Goal: Transaction & Acquisition: Book appointment/travel/reservation

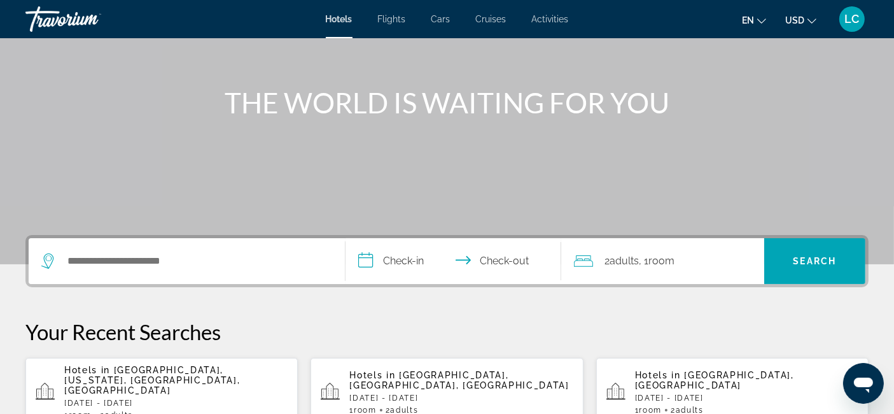
scroll to position [127, 0]
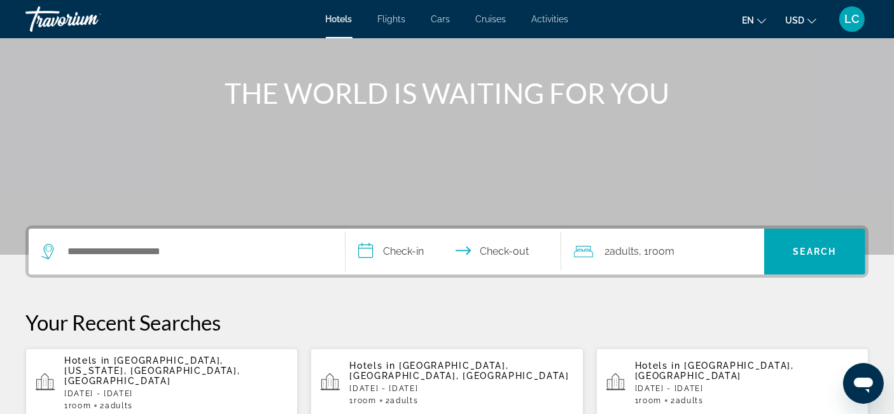
click at [128, 370] on span "[GEOGRAPHIC_DATA], [US_STATE], [GEOGRAPHIC_DATA], [GEOGRAPHIC_DATA]" at bounding box center [152, 370] width 176 height 31
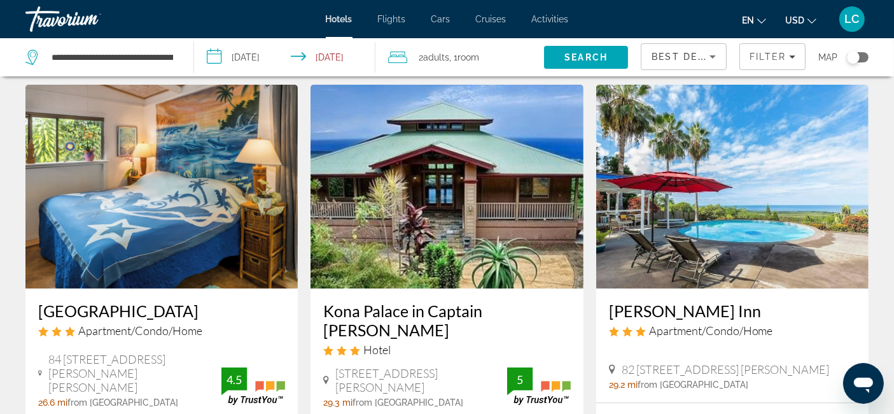
scroll to position [32, 0]
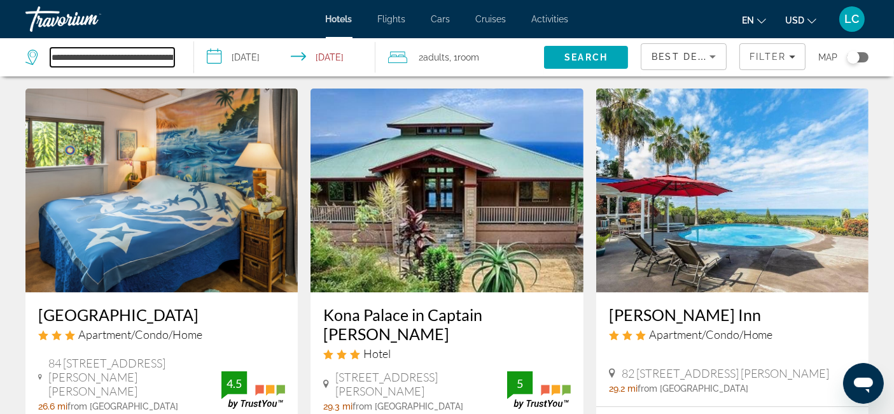
click at [104, 57] on input "**********" at bounding box center [112, 57] width 124 height 19
click at [169, 55] on input "**********" at bounding box center [112, 57] width 124 height 19
click at [141, 56] on input "**********" at bounding box center [112, 57] width 124 height 19
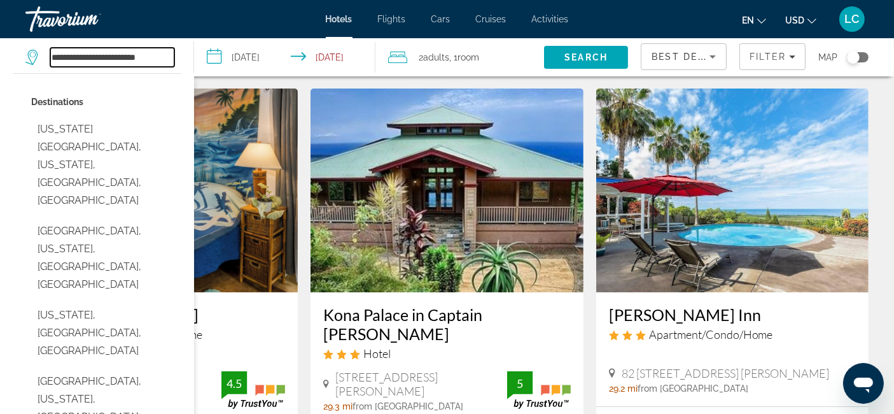
click at [160, 55] on input "**********" at bounding box center [112, 57] width 124 height 19
type input "*"
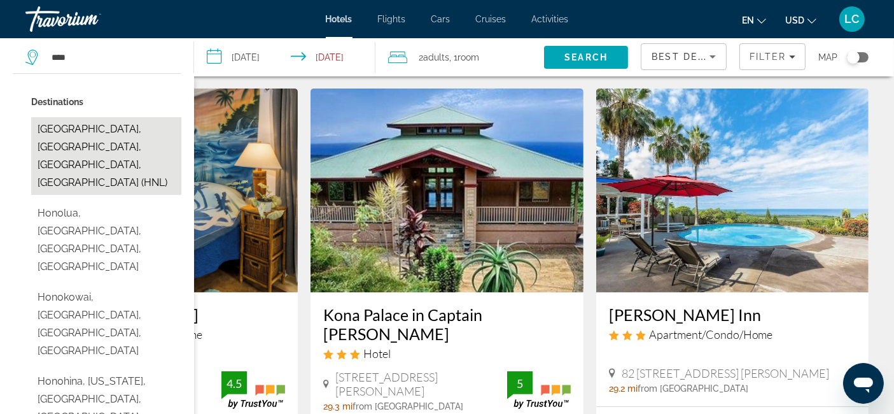
click at [96, 136] on button "[GEOGRAPHIC_DATA], [GEOGRAPHIC_DATA], [GEOGRAPHIC_DATA], [GEOGRAPHIC_DATA] (HNL)" at bounding box center [106, 156] width 150 height 78
type input "**********"
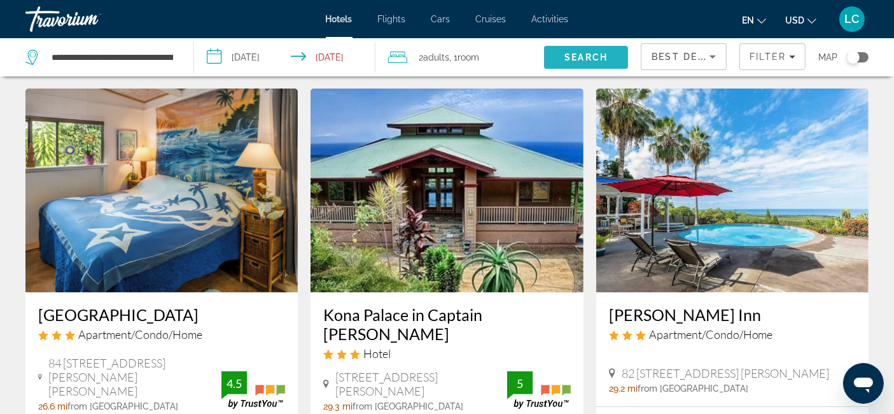
click at [586, 55] on span "Search" at bounding box center [585, 57] width 43 height 10
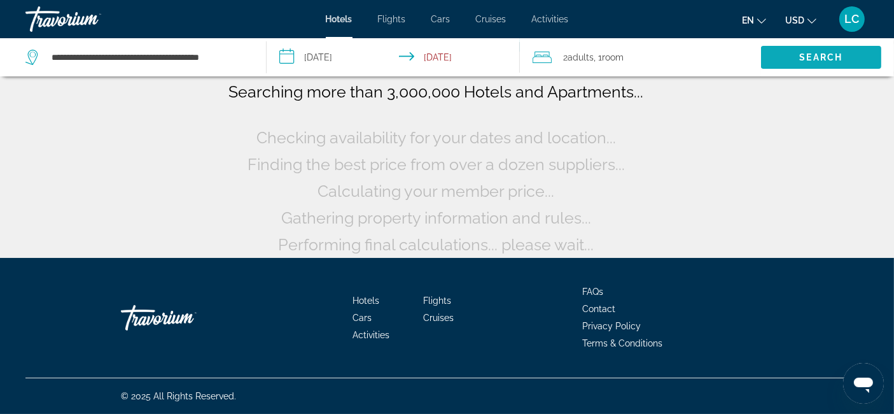
scroll to position [0, 0]
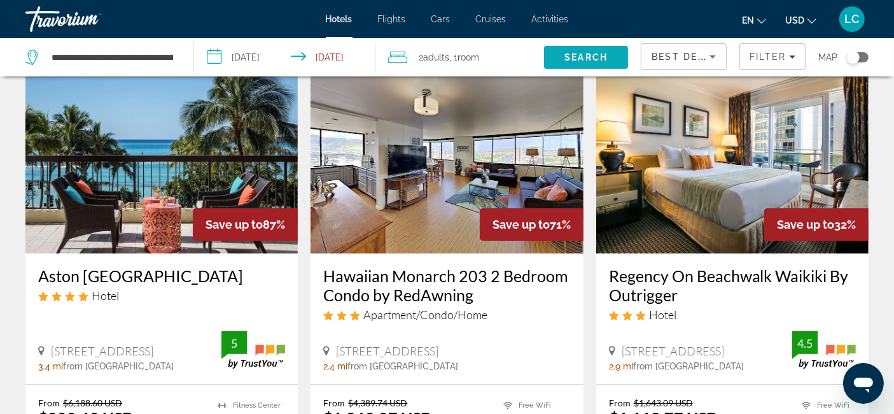
scroll to position [70, 0]
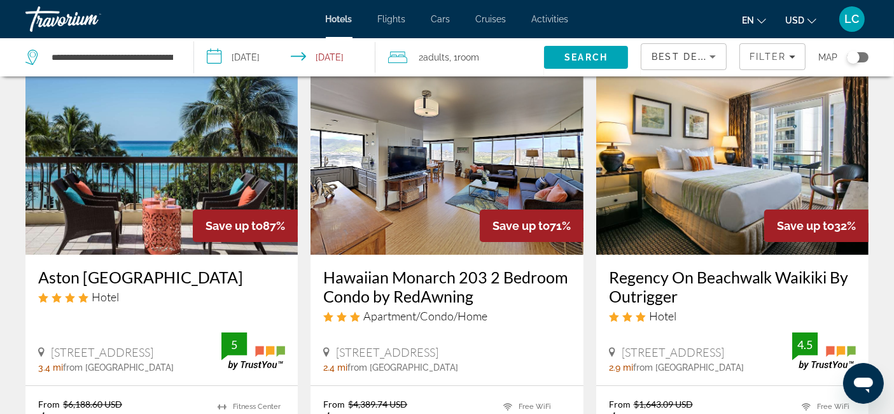
click at [253, 150] on img "Main content" at bounding box center [161, 153] width 272 height 204
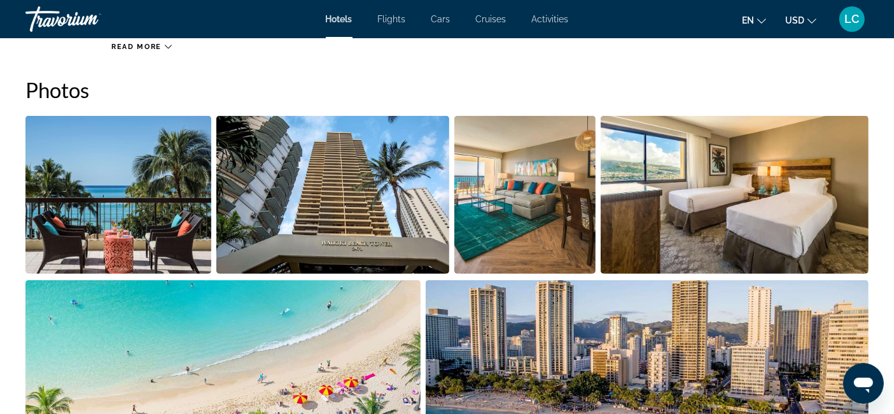
scroll to position [610, 0]
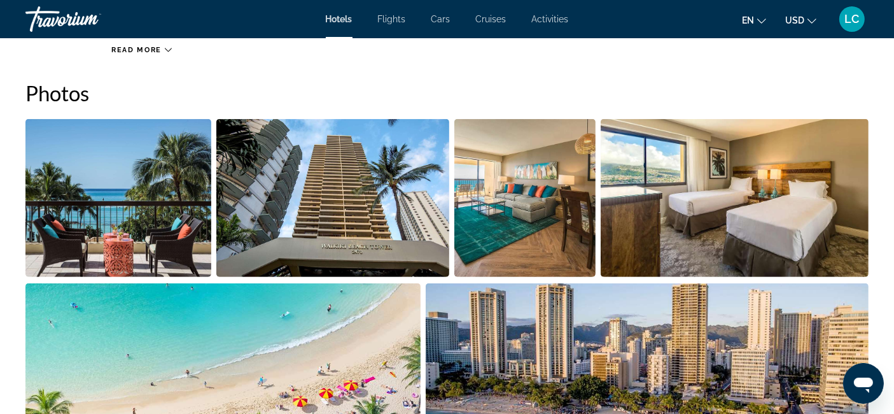
click at [543, 194] on img "Open full-screen image slider" at bounding box center [524, 198] width 141 height 158
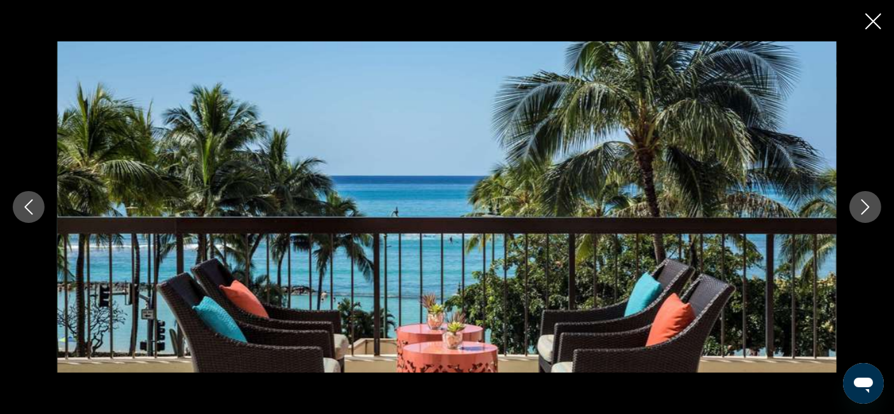
click at [861, 206] on icon "Next image" at bounding box center [865, 206] width 15 height 15
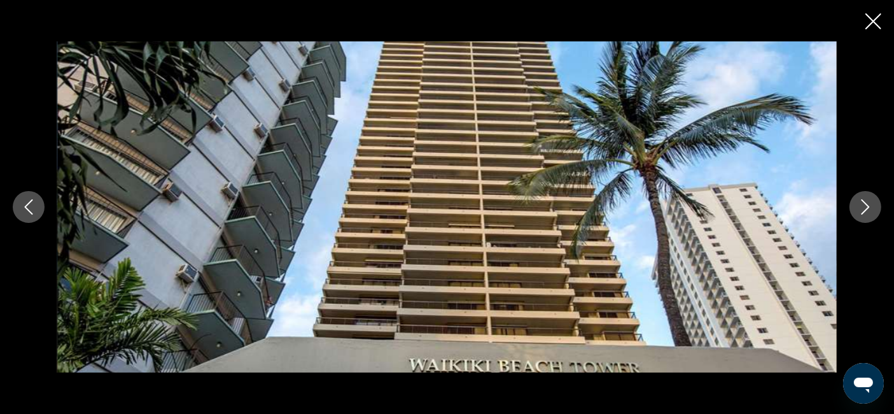
click at [861, 206] on icon "Next image" at bounding box center [865, 206] width 15 height 15
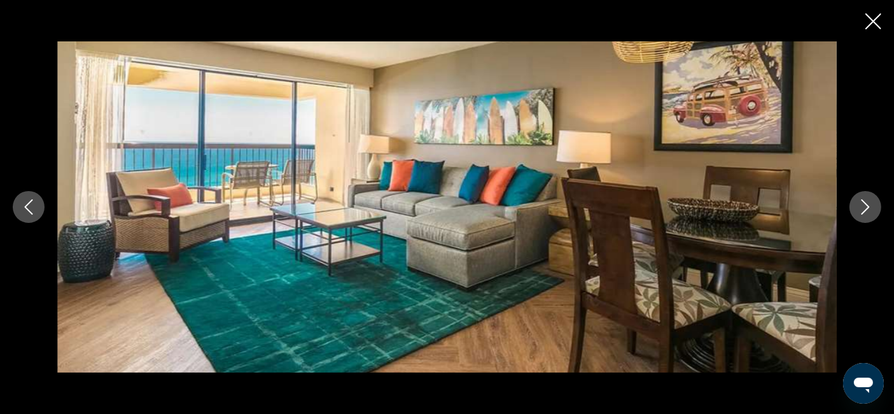
click at [861, 206] on icon "Next image" at bounding box center [865, 206] width 15 height 15
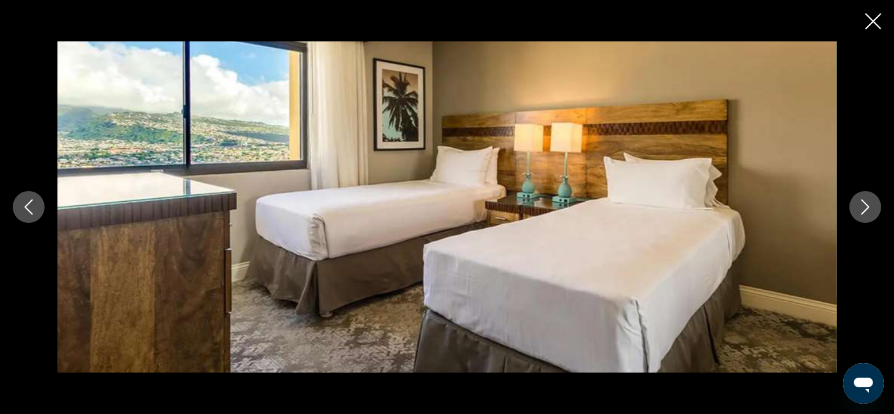
click at [861, 206] on icon "Next image" at bounding box center [865, 206] width 15 height 15
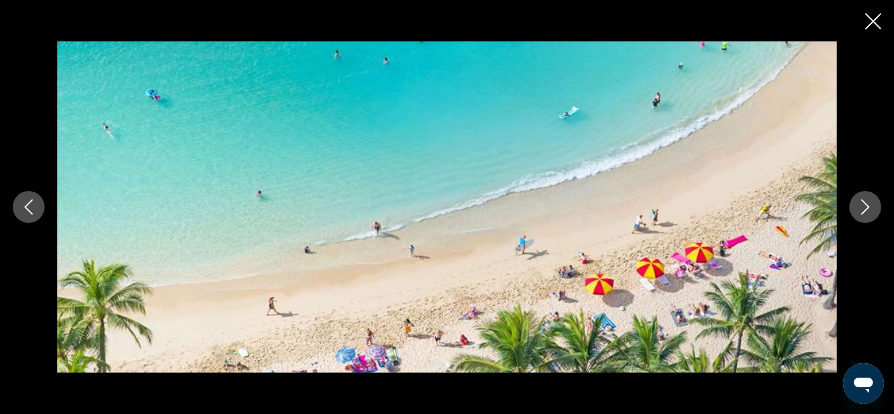
click at [861, 206] on icon "Next image" at bounding box center [865, 206] width 15 height 15
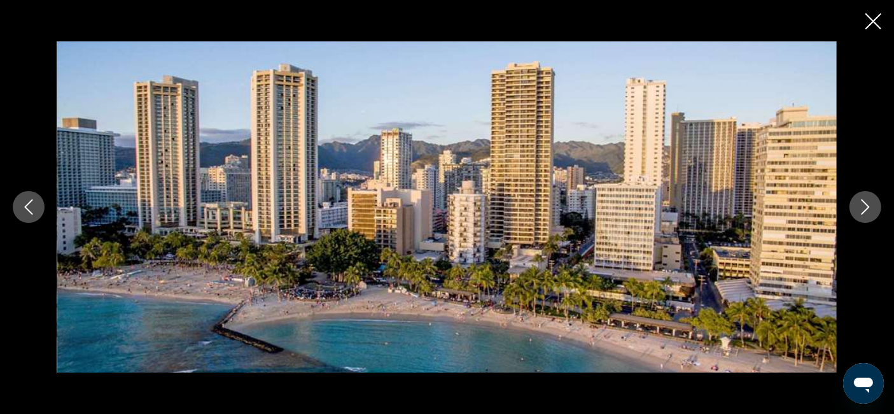
click at [861, 206] on icon "Next image" at bounding box center [865, 206] width 15 height 15
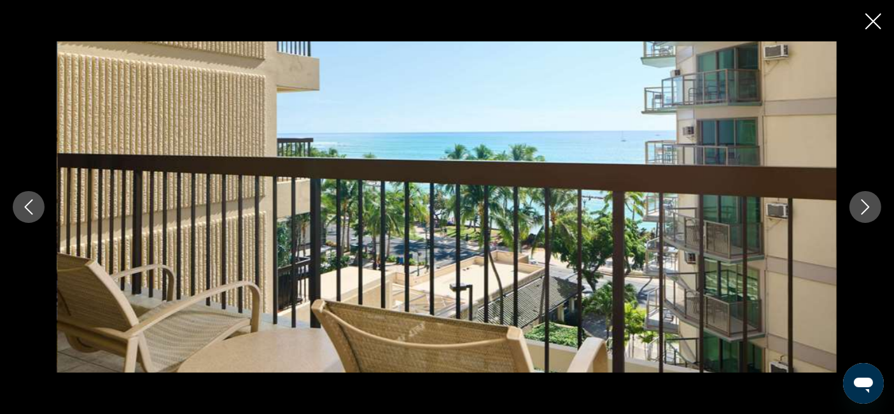
click at [861, 206] on icon "Next image" at bounding box center [865, 206] width 15 height 15
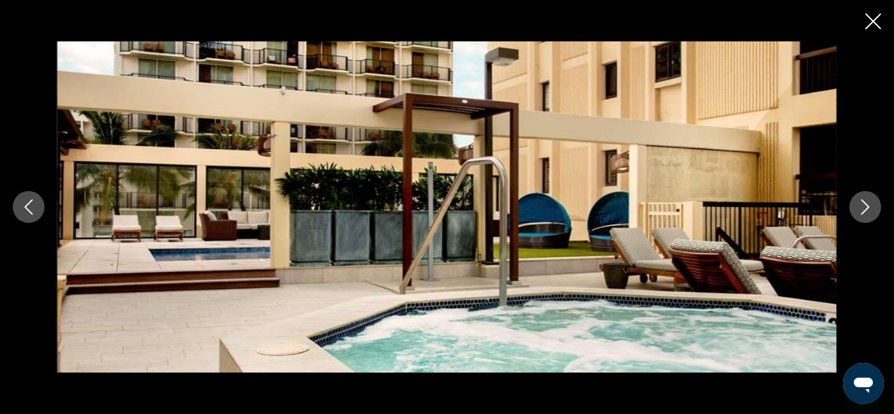
click at [861, 206] on icon "Next image" at bounding box center [865, 206] width 15 height 15
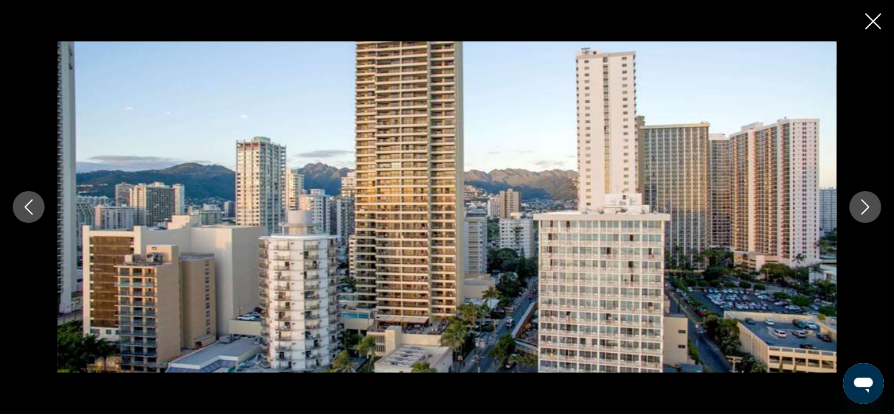
click at [861, 206] on icon "Next image" at bounding box center [865, 206] width 15 height 15
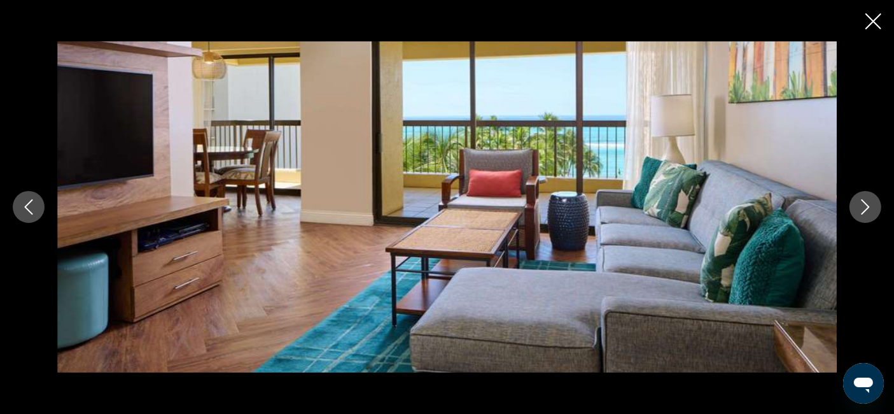
click at [861, 206] on icon "Next image" at bounding box center [865, 206] width 15 height 15
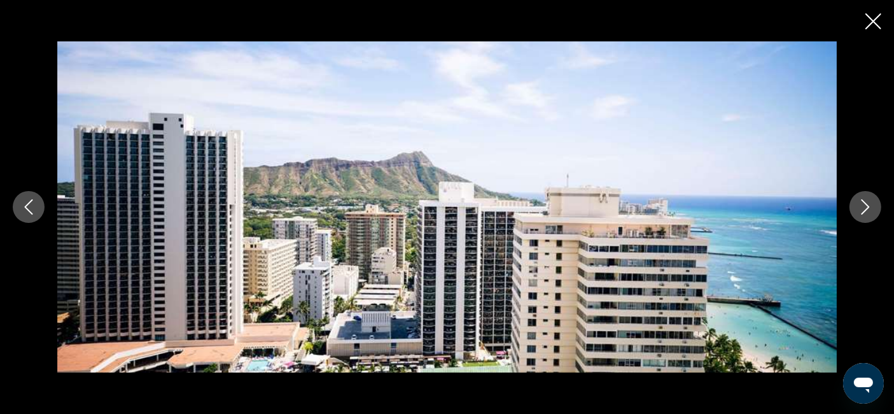
click at [861, 206] on icon "Next image" at bounding box center [865, 206] width 15 height 15
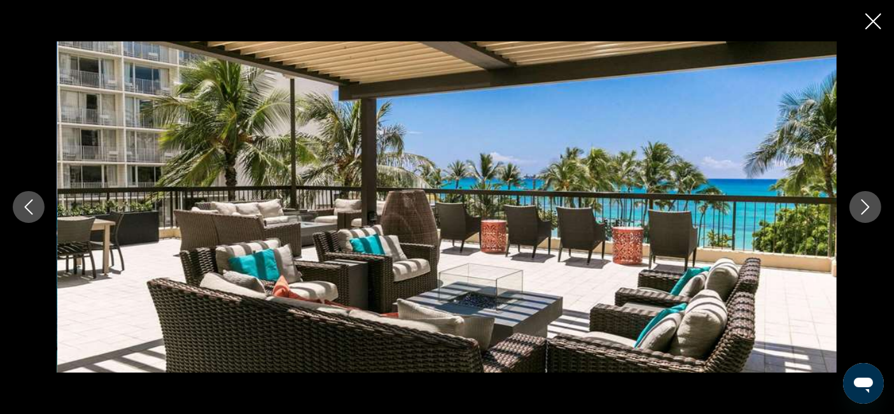
click at [878, 18] on icon "Close slideshow" at bounding box center [873, 21] width 16 height 16
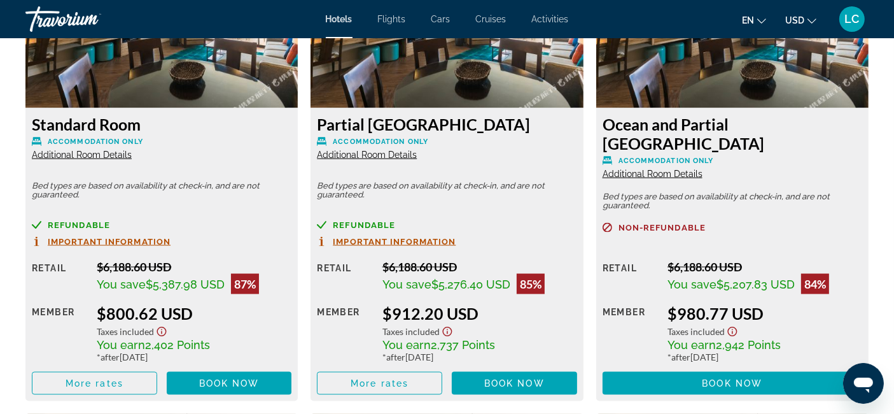
scroll to position [1843, 0]
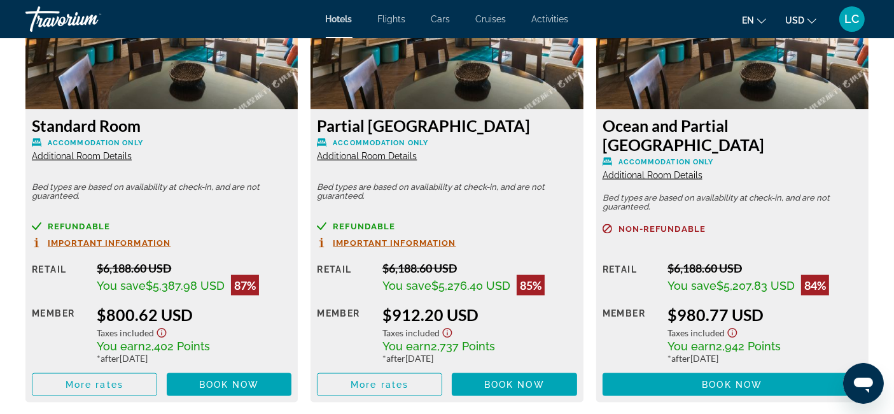
click at [376, 154] on span "Additional Room Details" at bounding box center [367, 156] width 100 height 10
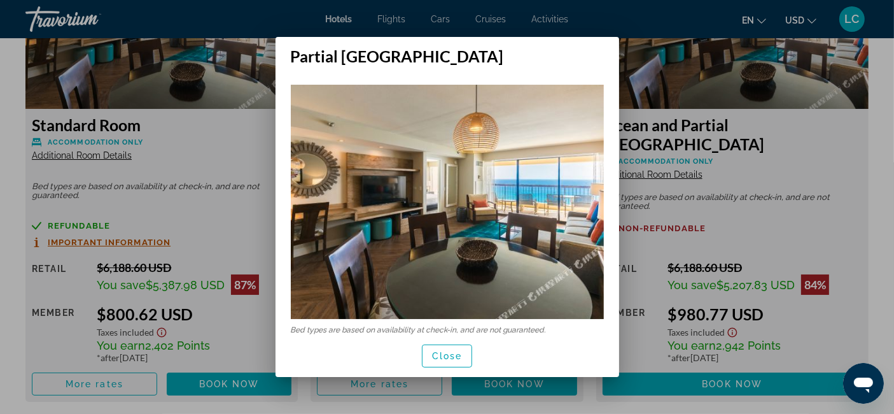
scroll to position [0, 0]
click at [570, 228] on img at bounding box center [447, 202] width 313 height 235
click at [792, 158] on div at bounding box center [447, 207] width 894 height 414
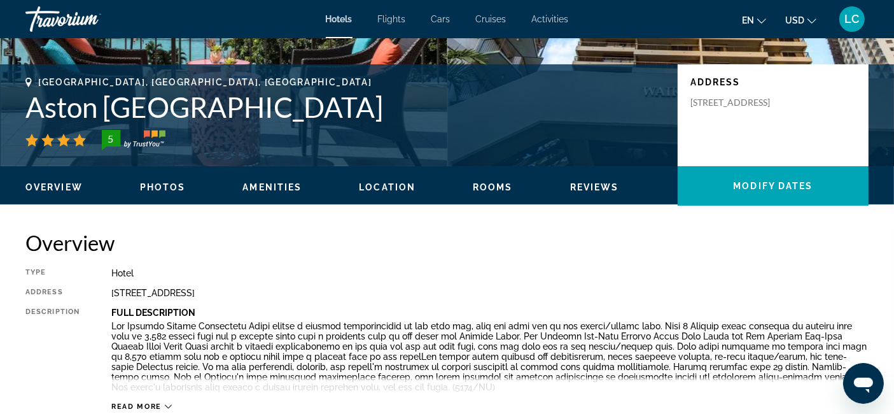
scroll to position [244, 0]
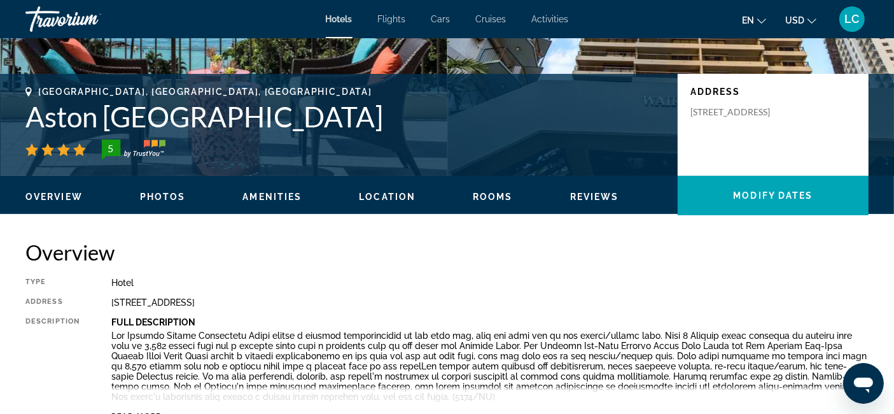
click at [352, 124] on h1 "Aston [GEOGRAPHIC_DATA]" at bounding box center [344, 116] width 639 height 33
drag, startPoint x: 363, startPoint y: 115, endPoint x: 29, endPoint y: 119, distance: 334.7
click at [29, 119] on h1 "Aston [GEOGRAPHIC_DATA]" at bounding box center [344, 116] width 639 height 33
copy h1 "Aston [GEOGRAPHIC_DATA]"
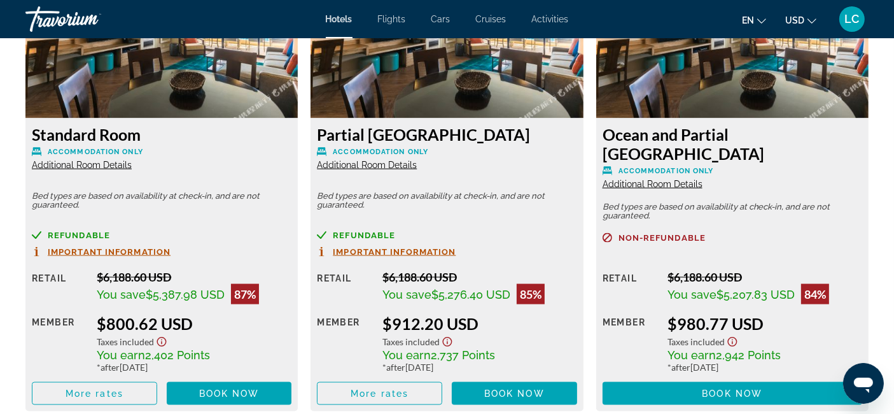
scroll to position [1836, 0]
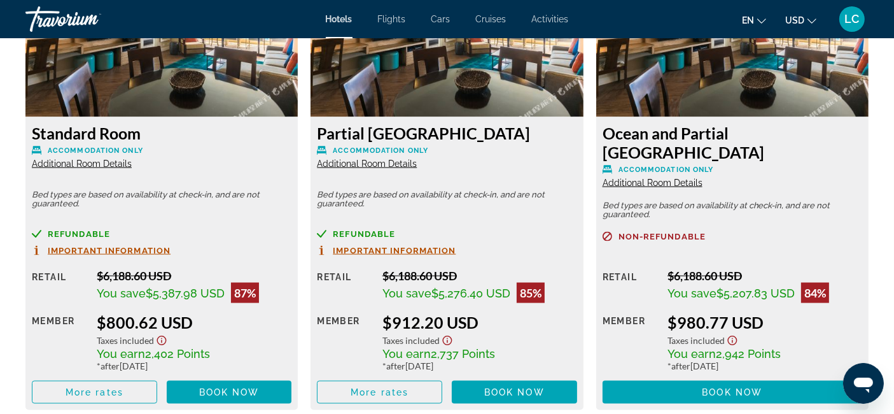
click at [102, 160] on span "Additional Room Details" at bounding box center [82, 163] width 100 height 10
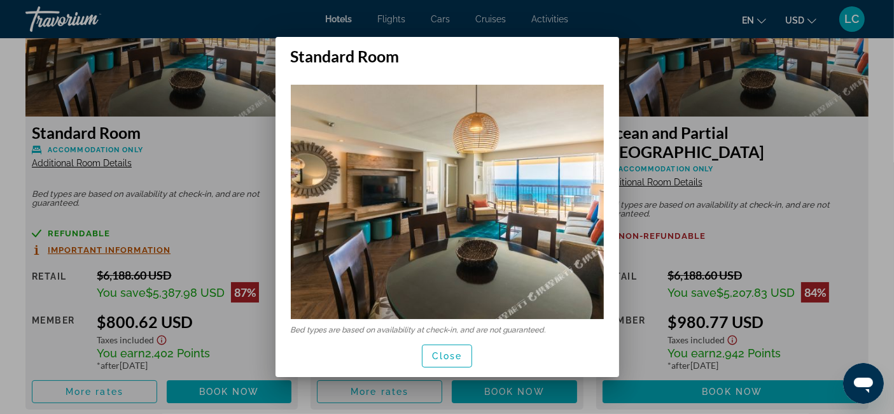
scroll to position [0, 0]
click at [217, 144] on div at bounding box center [447, 207] width 894 height 414
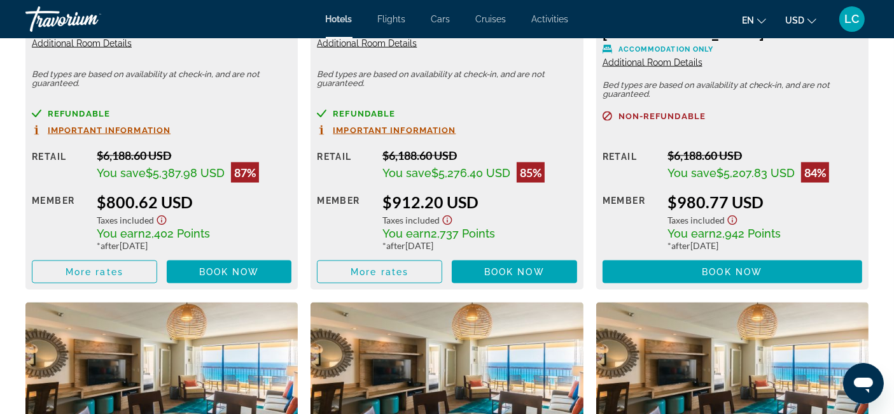
scroll to position [1957, 0]
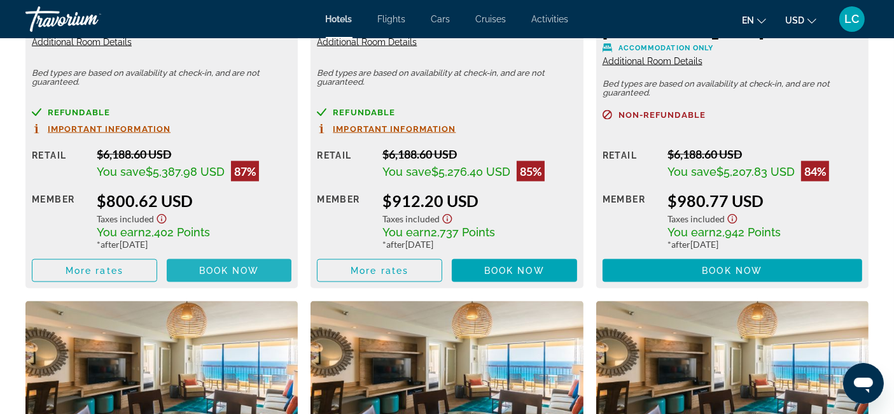
click at [216, 270] on span "Book now" at bounding box center [229, 270] width 60 height 10
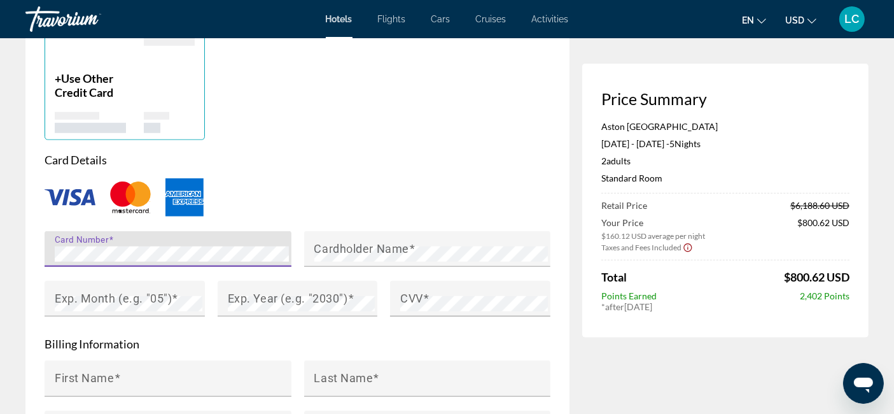
scroll to position [1016, 0]
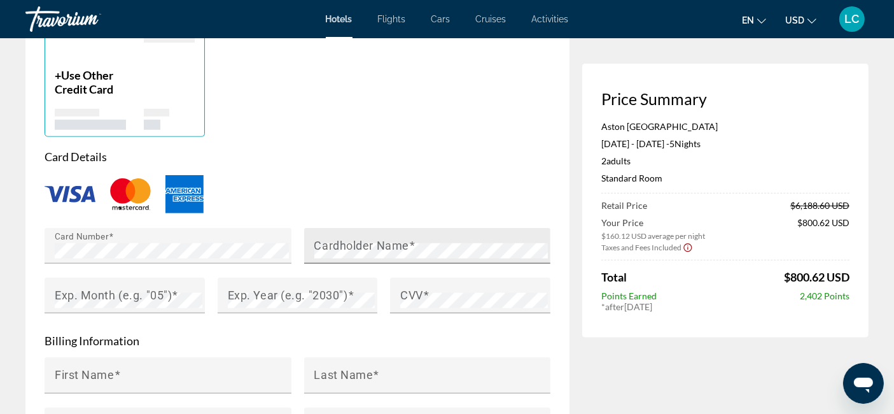
click at [363, 239] on mat-label "Cardholder Name" at bounding box center [361, 245] width 95 height 13
click at [155, 288] on mat-label "Exp. Month (e.g. "05")" at bounding box center [113, 294] width 117 height 13
click at [272, 288] on mat-label "Exp. Year (e.g. "2030")" at bounding box center [288, 294] width 120 height 13
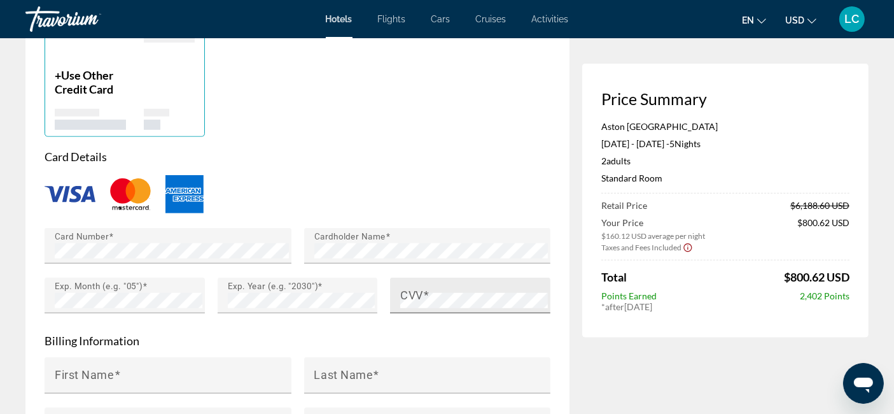
click at [415, 288] on mat-label "CVV" at bounding box center [411, 294] width 23 height 13
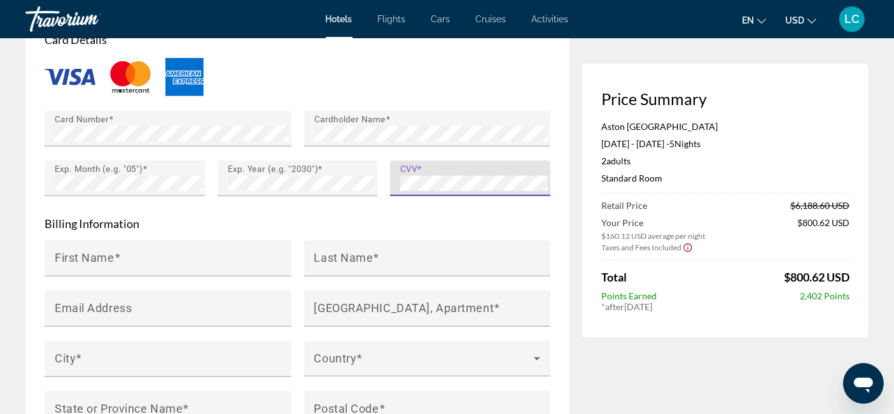
scroll to position [1134, 0]
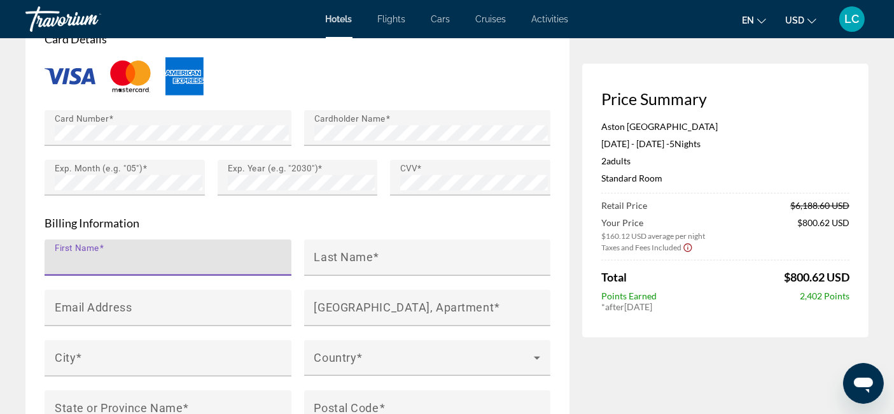
click at [178, 255] on input "First Name" at bounding box center [172, 262] width 234 height 15
click at [164, 255] on input "First Name" at bounding box center [172, 262] width 234 height 15
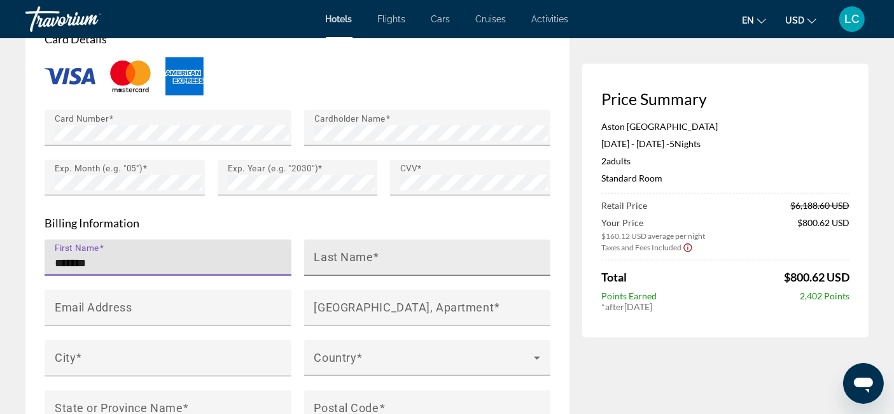
type input "*******"
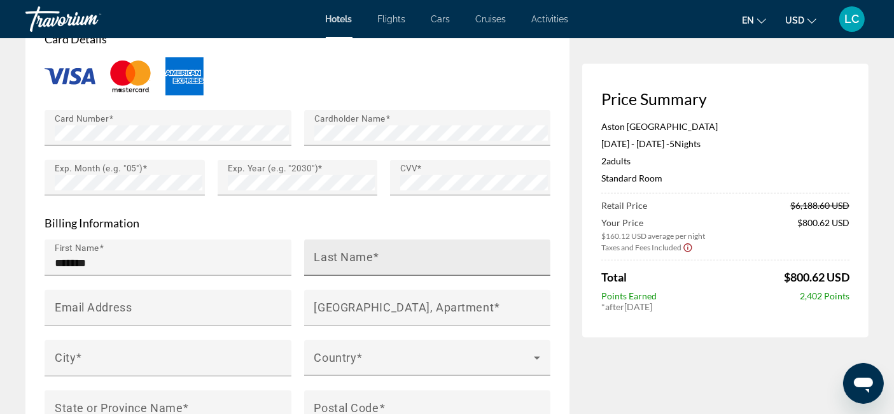
click at [359, 250] on mat-label "Last Name" at bounding box center [343, 256] width 59 height 13
click at [359, 255] on input "Last Name" at bounding box center [431, 262] width 234 height 15
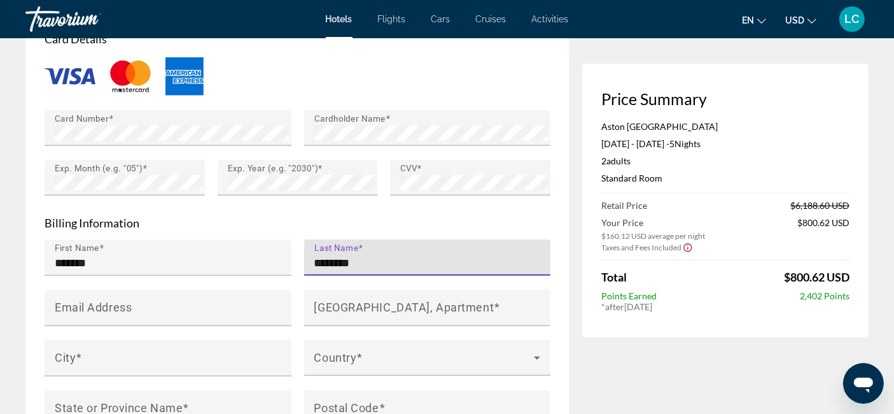
type input "********"
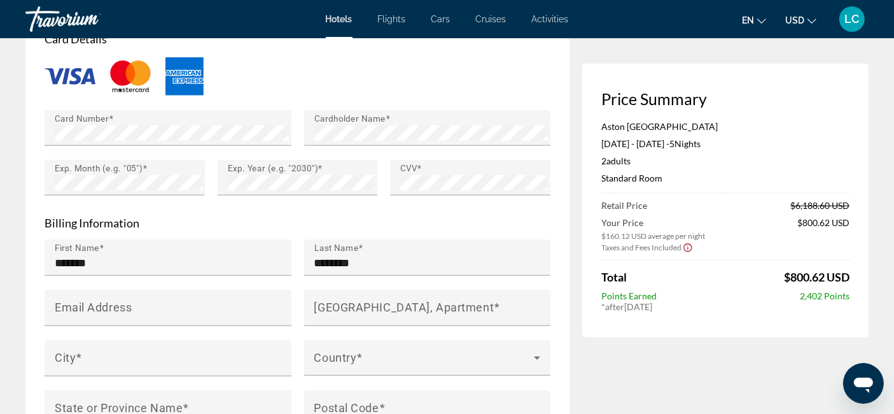
click at [359, 216] on p "Billing Information" at bounding box center [298, 223] width 506 height 14
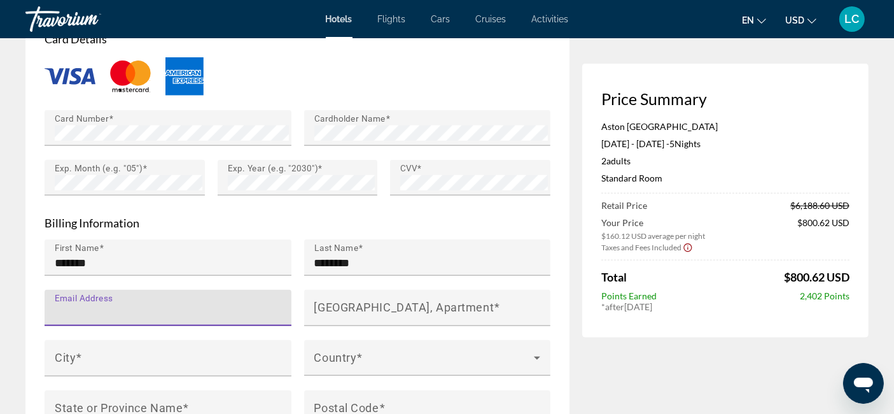
click at [191, 305] on input "Email Address" at bounding box center [172, 312] width 234 height 15
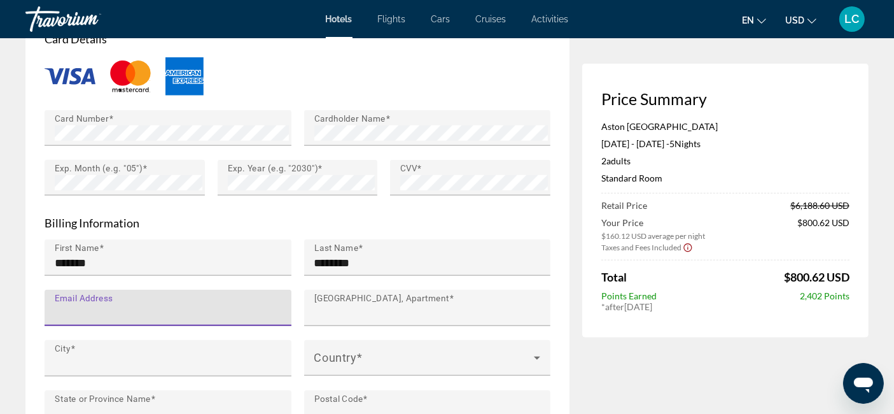
type input "**********"
type input "******"
type input "**"
type input "*****"
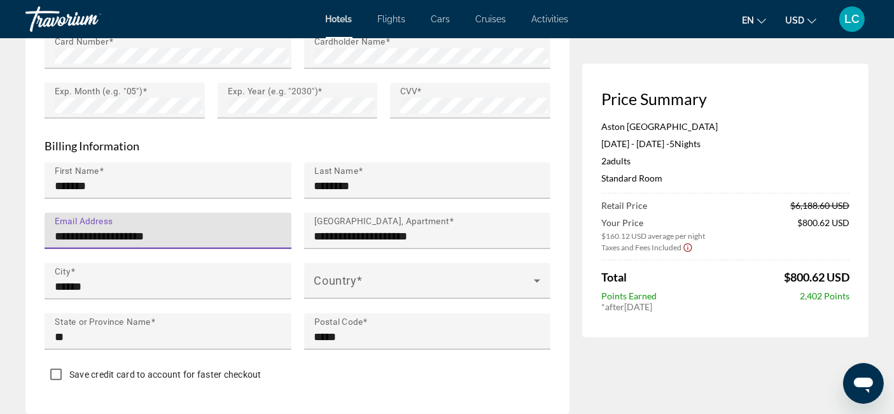
scroll to position [1211, 0]
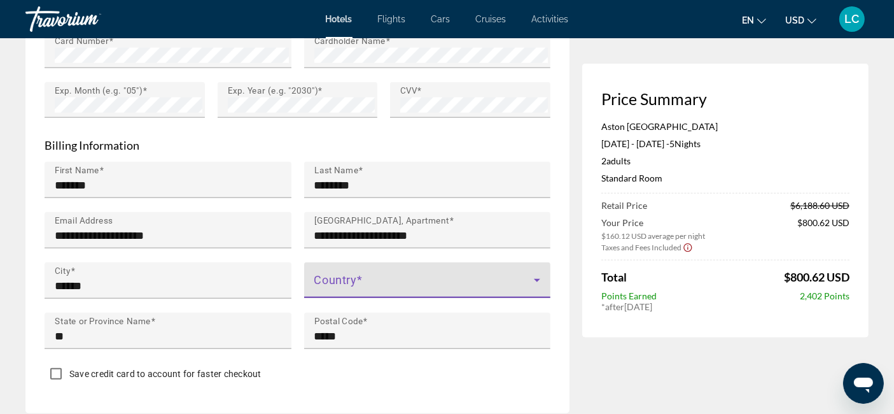
click at [533, 272] on icon "Main content" at bounding box center [536, 279] width 15 height 15
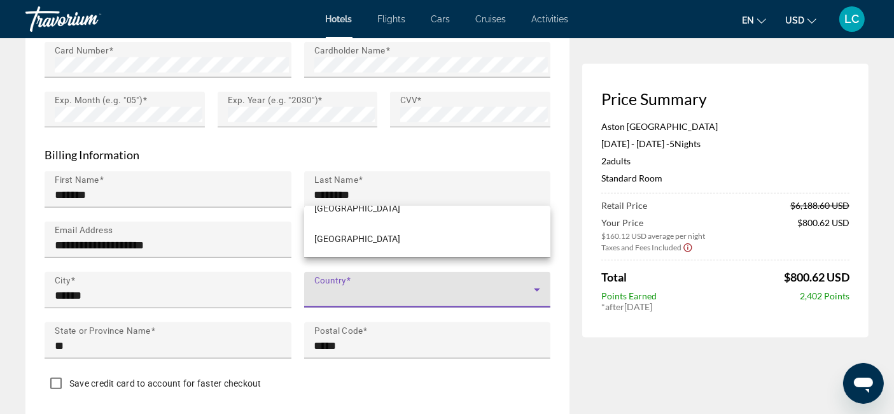
scroll to position [1201, 0]
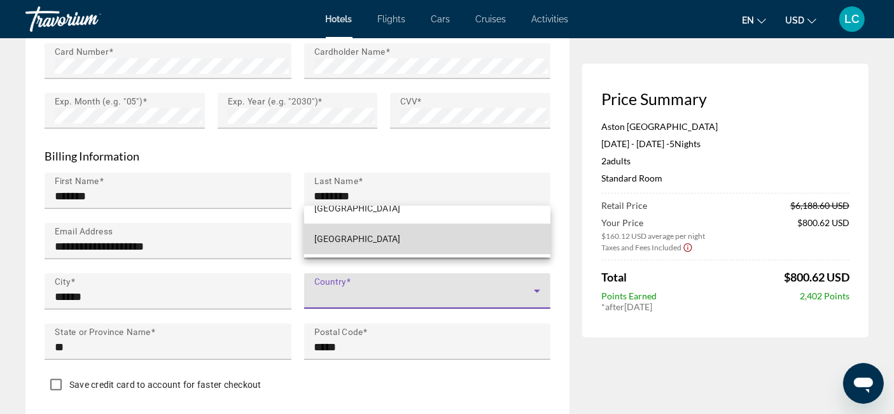
click at [522, 226] on mat-option "[GEOGRAPHIC_DATA]" at bounding box center [427, 238] width 247 height 31
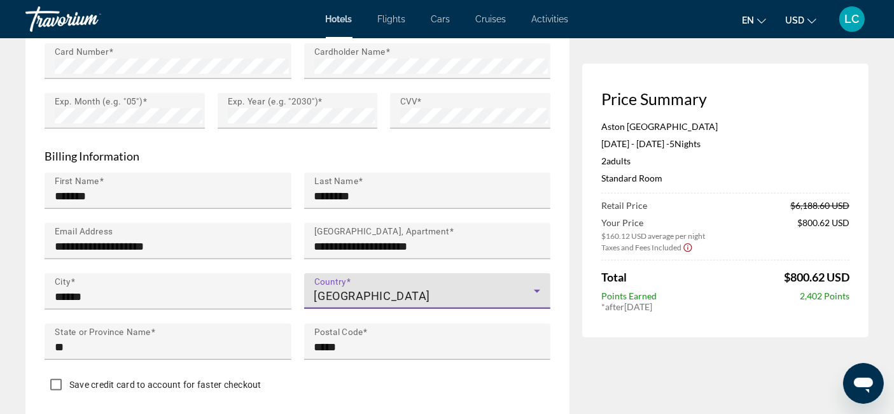
click at [540, 283] on icon "Main content" at bounding box center [536, 290] width 15 height 15
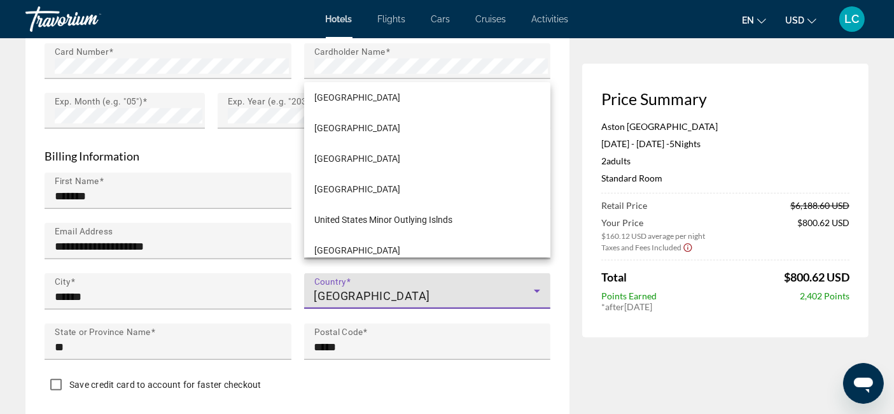
scroll to position [7303, 0]
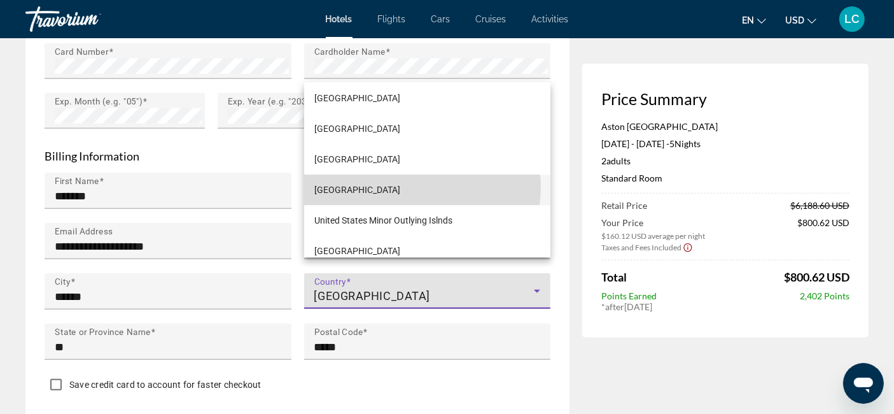
click at [400, 186] on span "[GEOGRAPHIC_DATA]" at bounding box center [357, 190] width 86 height 15
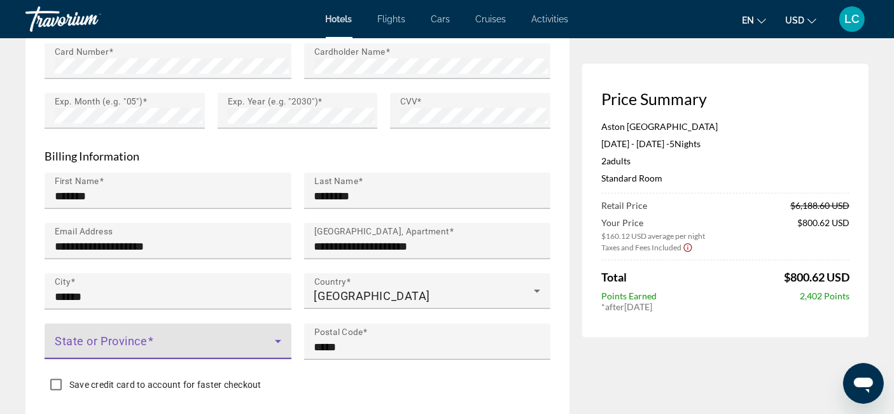
click at [274, 333] on icon "Main content" at bounding box center [277, 340] width 15 height 15
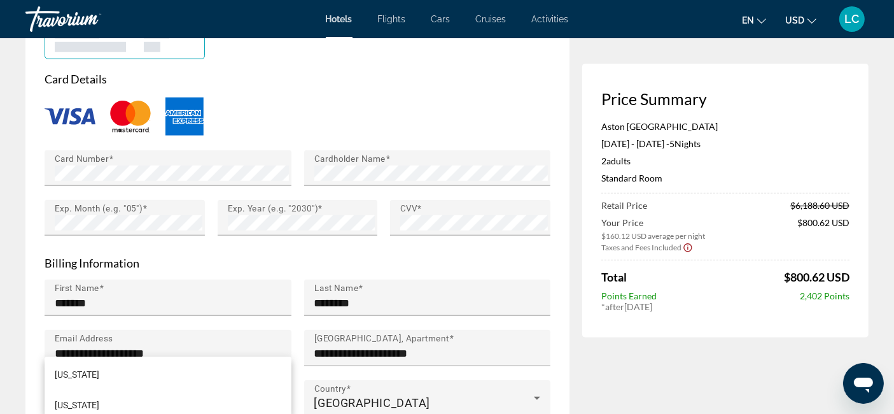
scroll to position [1164, 0]
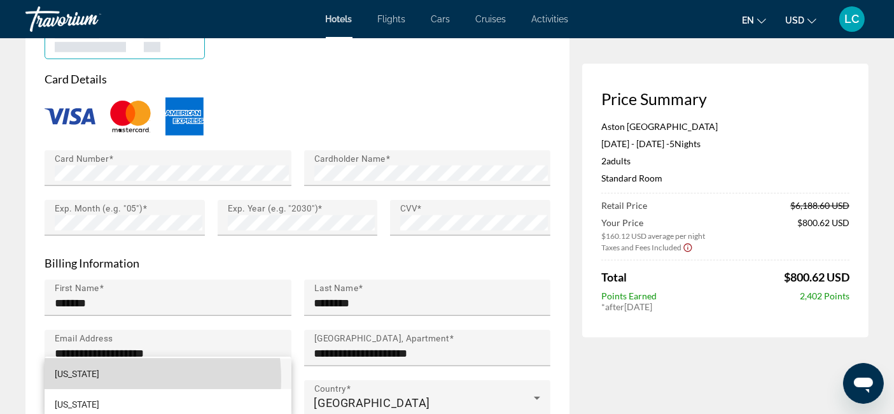
click at [99, 379] on span "[US_STATE]" at bounding box center [77, 373] width 45 height 15
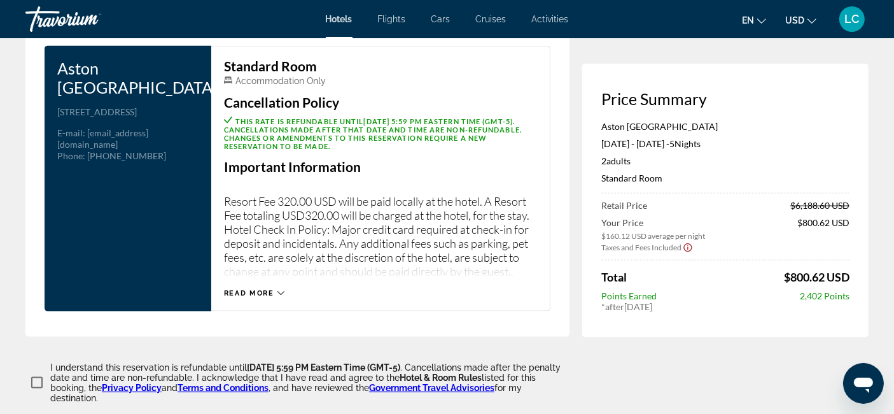
scroll to position [1725, 0]
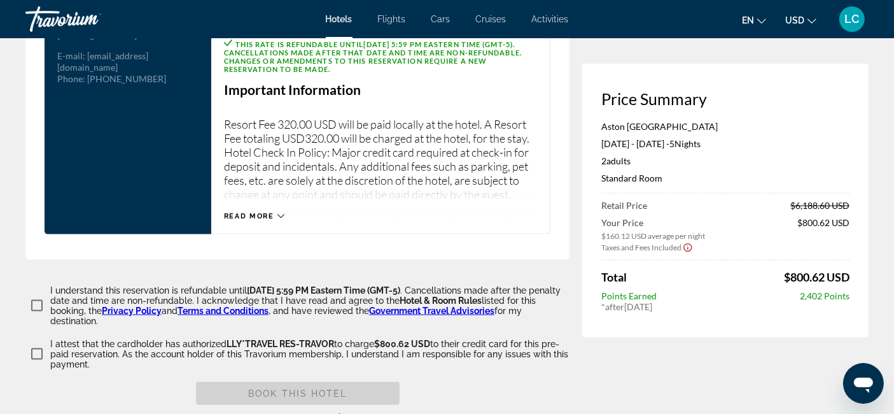
click at [281, 213] on icon "Main content" at bounding box center [280, 216] width 7 height 7
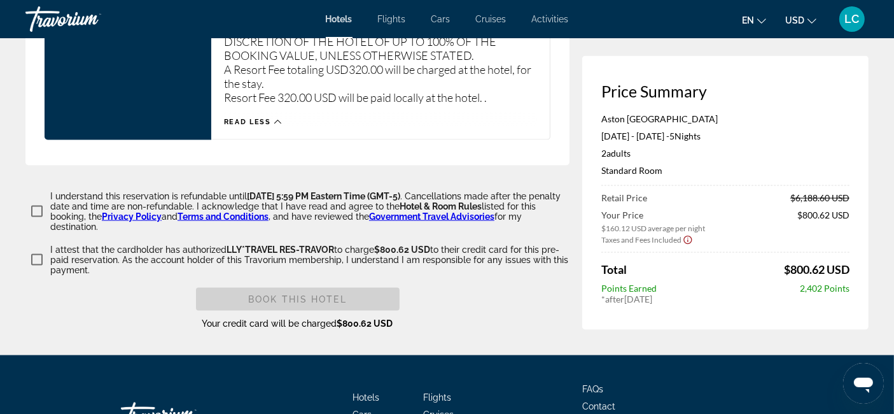
scroll to position [1963, 0]
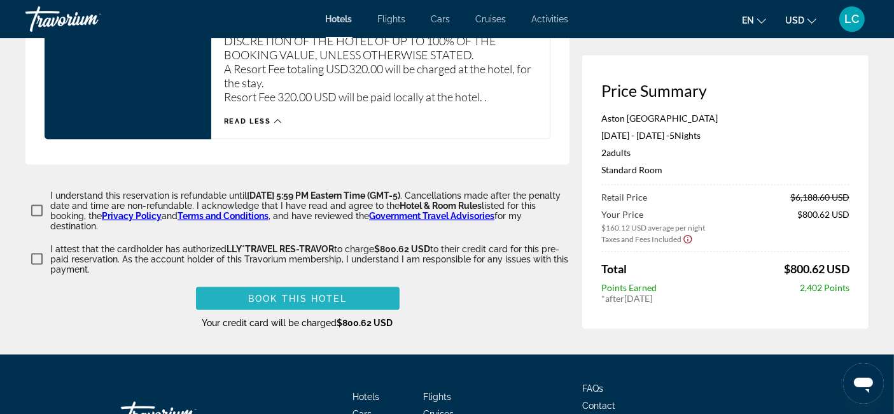
click at [277, 293] on span "Book this hotel" at bounding box center [297, 298] width 99 height 10
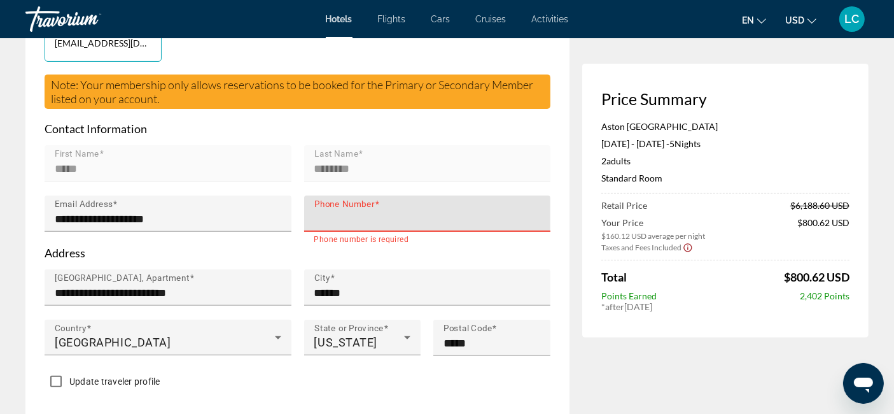
click at [470, 211] on input "Phone Number" at bounding box center [431, 218] width 234 height 15
type input "**********"
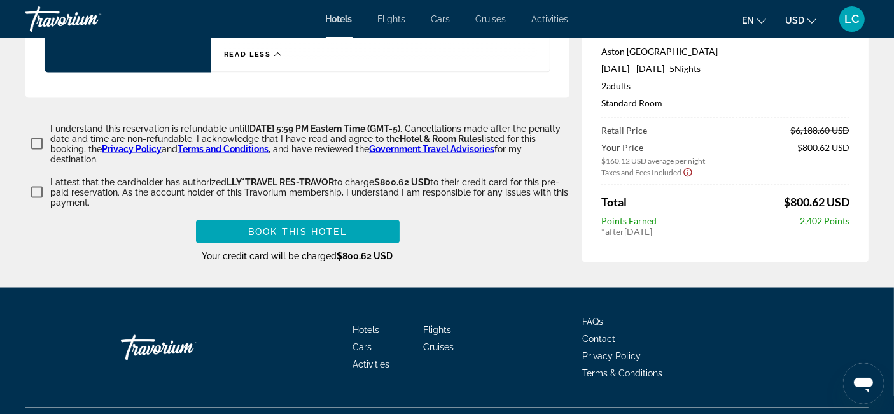
scroll to position [2032, 0]
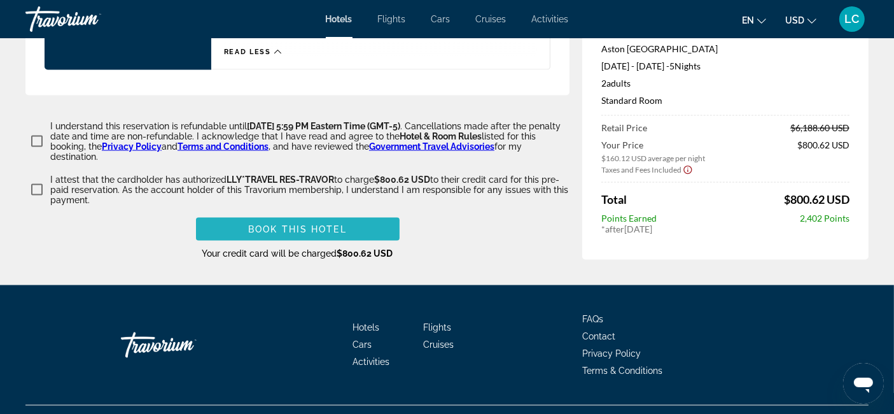
click at [323, 224] on span "Book this hotel" at bounding box center [297, 229] width 99 height 10
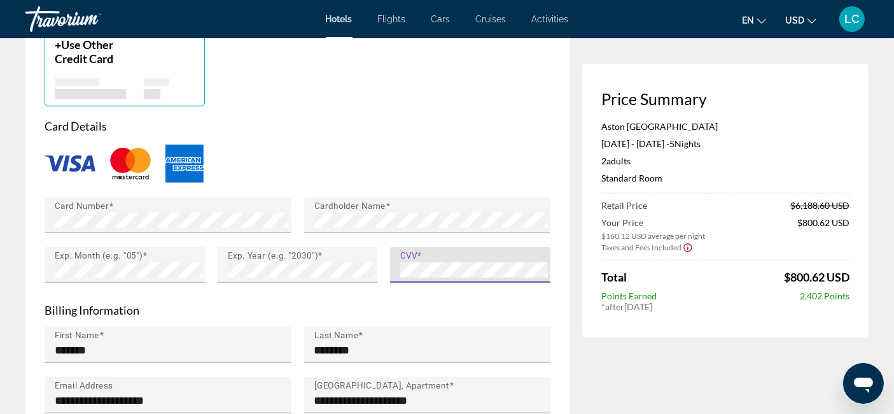
scroll to position [1108, 0]
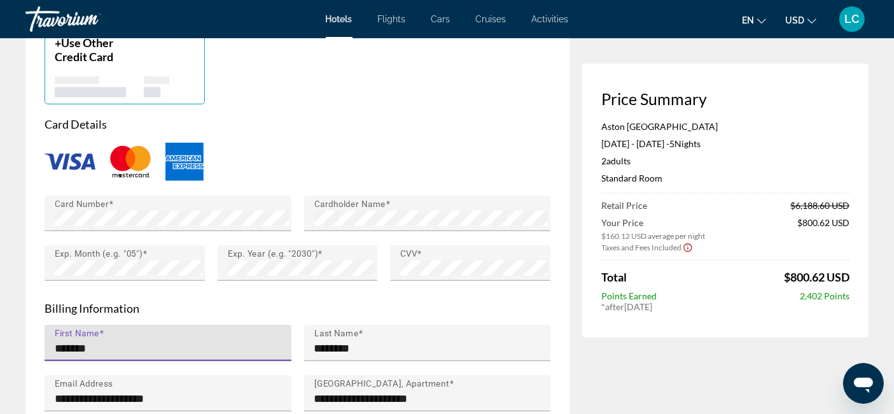
click at [108, 340] on input "*******" at bounding box center [172, 347] width 234 height 15
type input "*"
type input "*****"
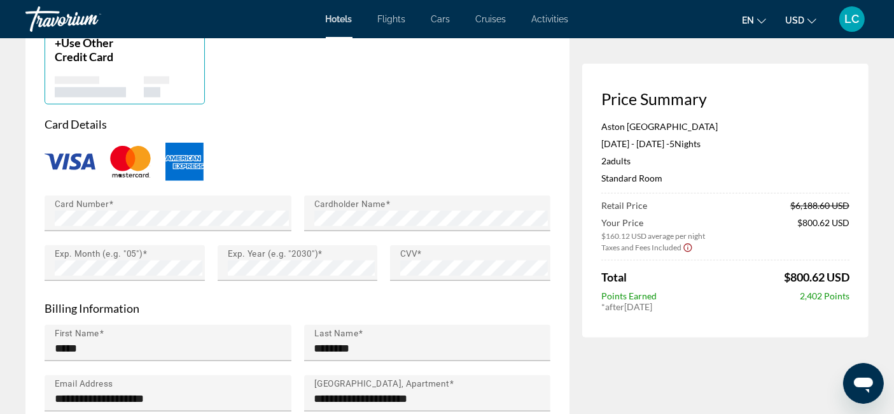
click at [13, 279] on div "Hotel Booking We’re sorry, but your credit card payment was declined (DECLINED:…" at bounding box center [447, 99] width 894 height 2339
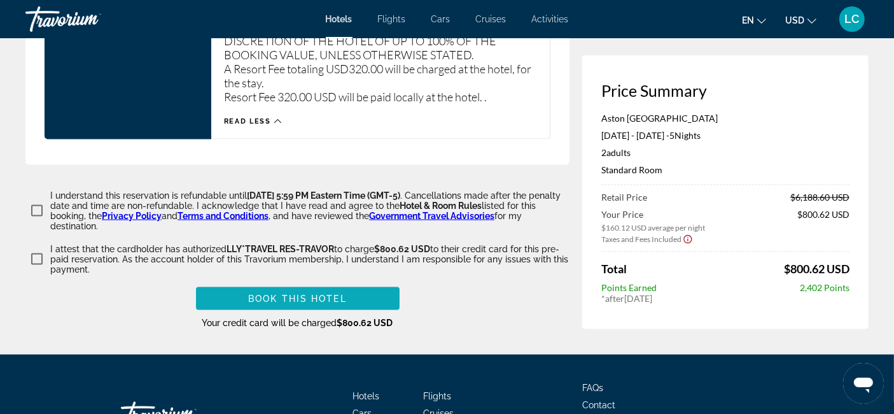
scroll to position [2023, 0]
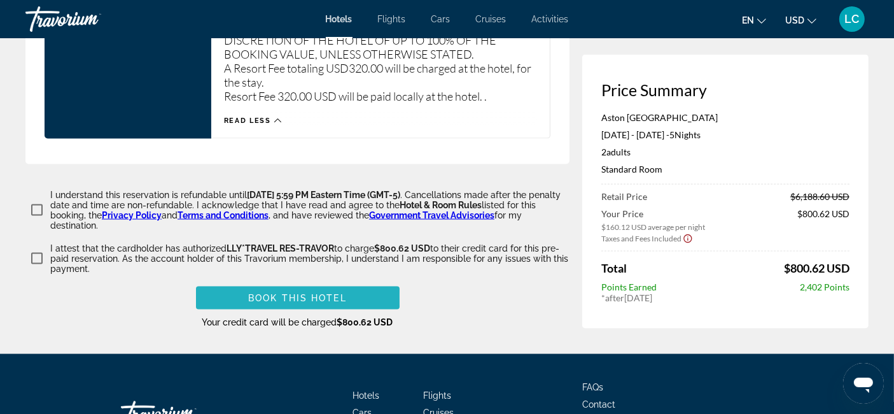
click at [269, 293] on span "Book this hotel" at bounding box center [297, 298] width 99 height 10
